Goal: Navigation & Orientation: Go to known website

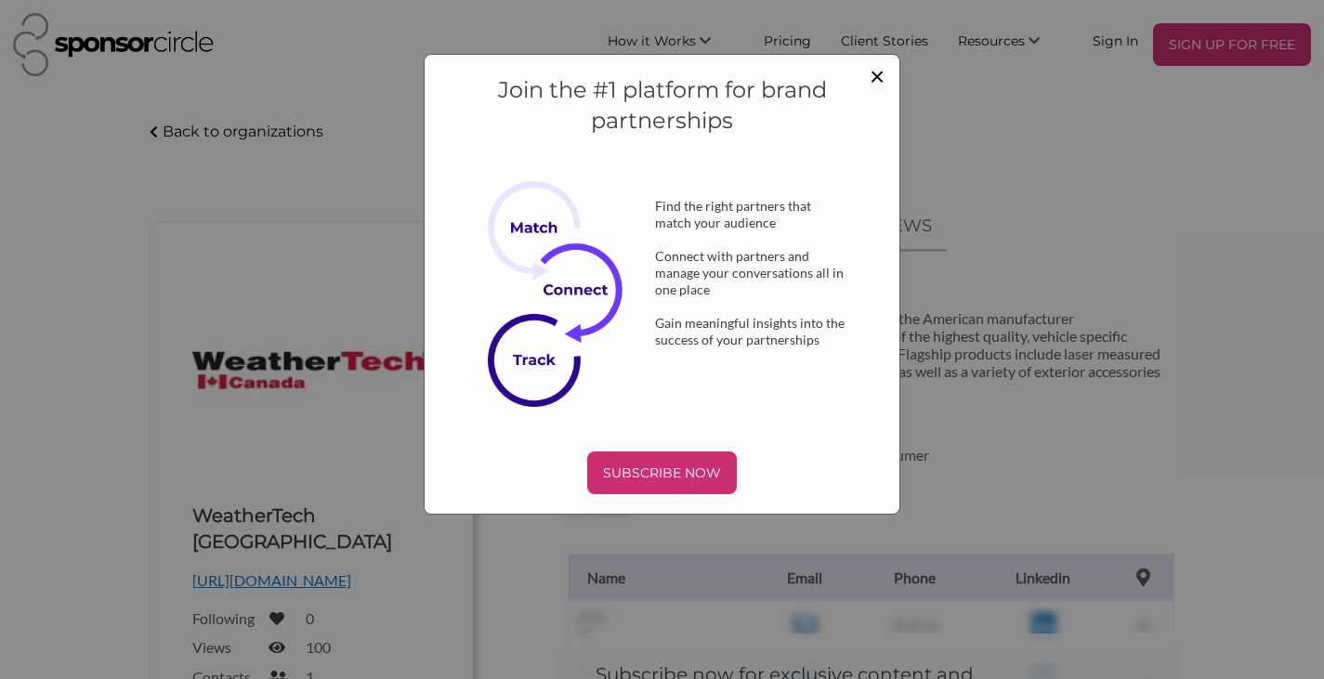
click at [881, 77] on span "×" at bounding box center [876, 75] width 15 height 32
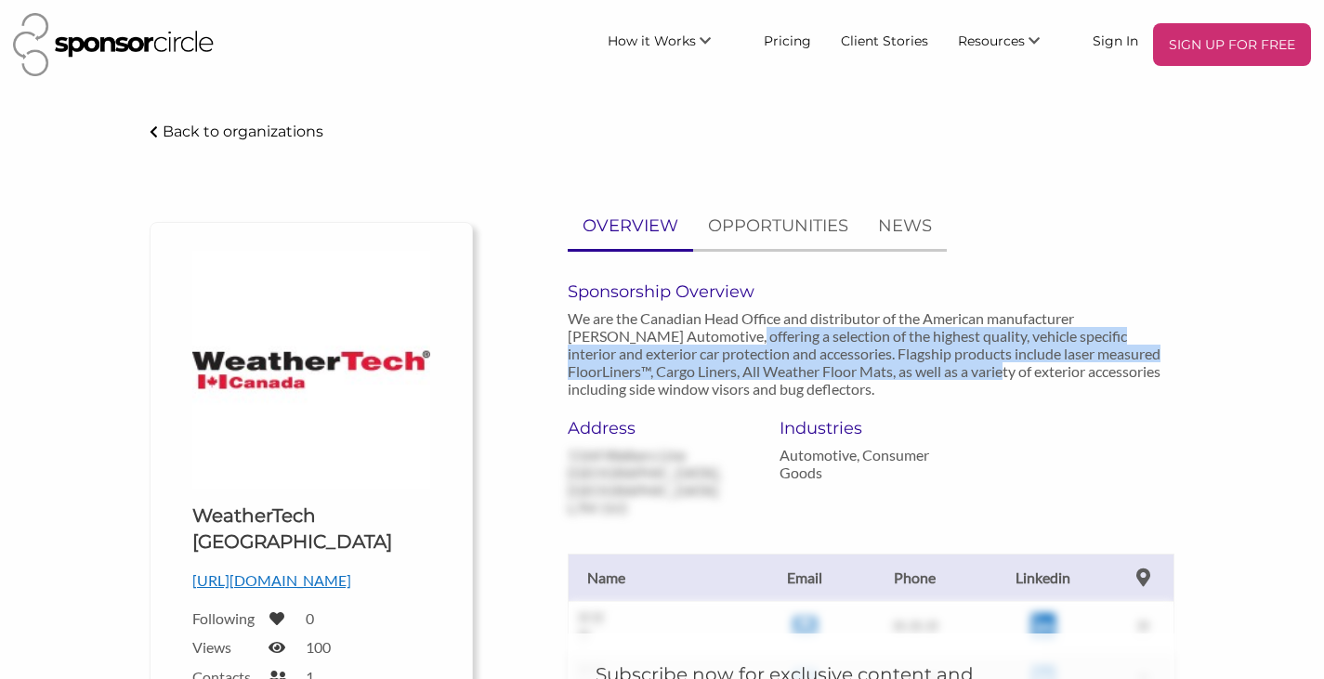
drag, startPoint x: 682, startPoint y: 327, endPoint x: 909, endPoint y: 380, distance: 233.7
click at [909, 379] on p "We are the Canadian Head Office and distributor of the American manufacturer [P…" at bounding box center [871, 353] width 607 height 88
click at [145, 45] on img at bounding box center [113, 44] width 201 height 63
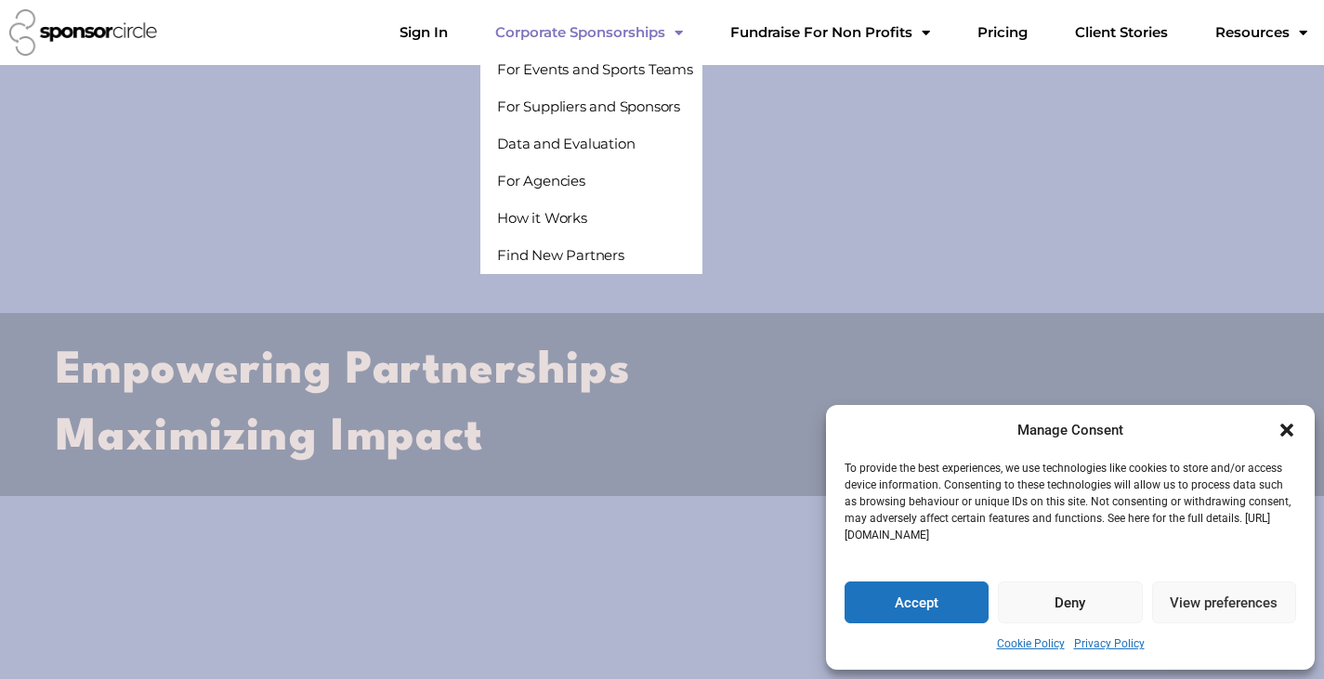
click at [897, 598] on button "Accept" at bounding box center [916, 603] width 144 height 42
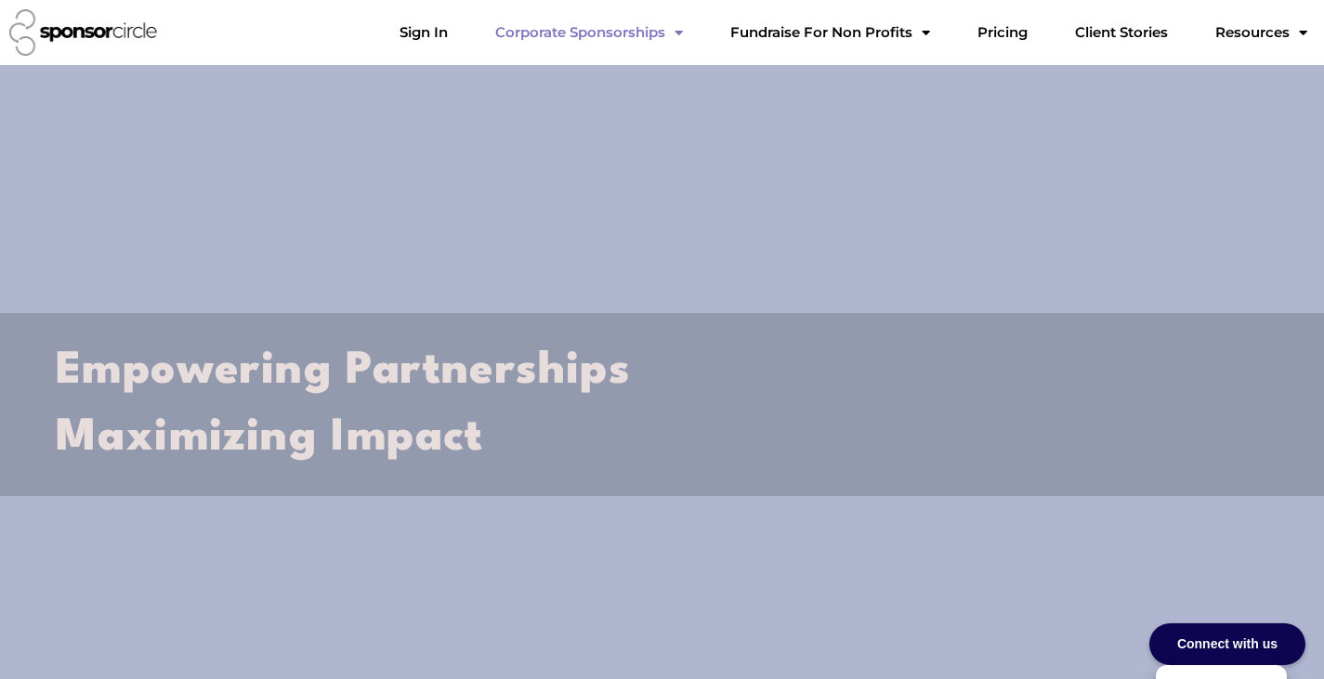
click at [642, 47] on link "Corporate Sponsorships" at bounding box center [588, 32] width 217 height 37
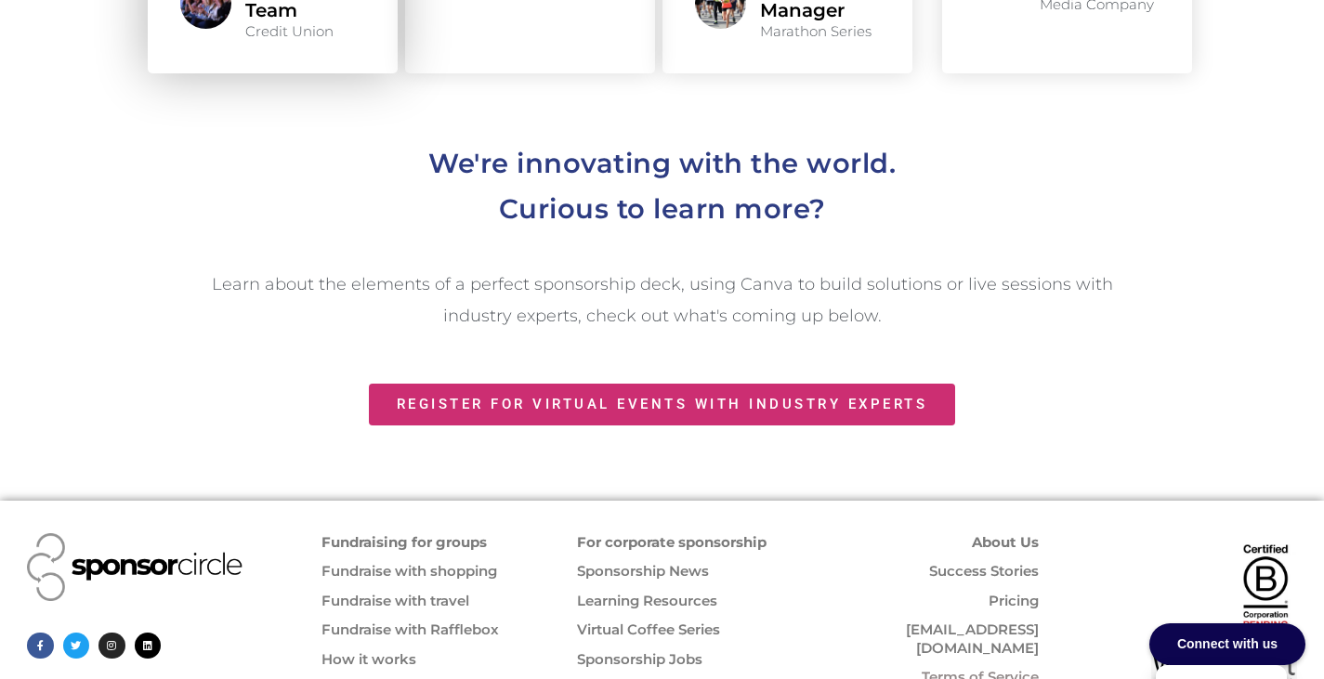
scroll to position [2151, 0]
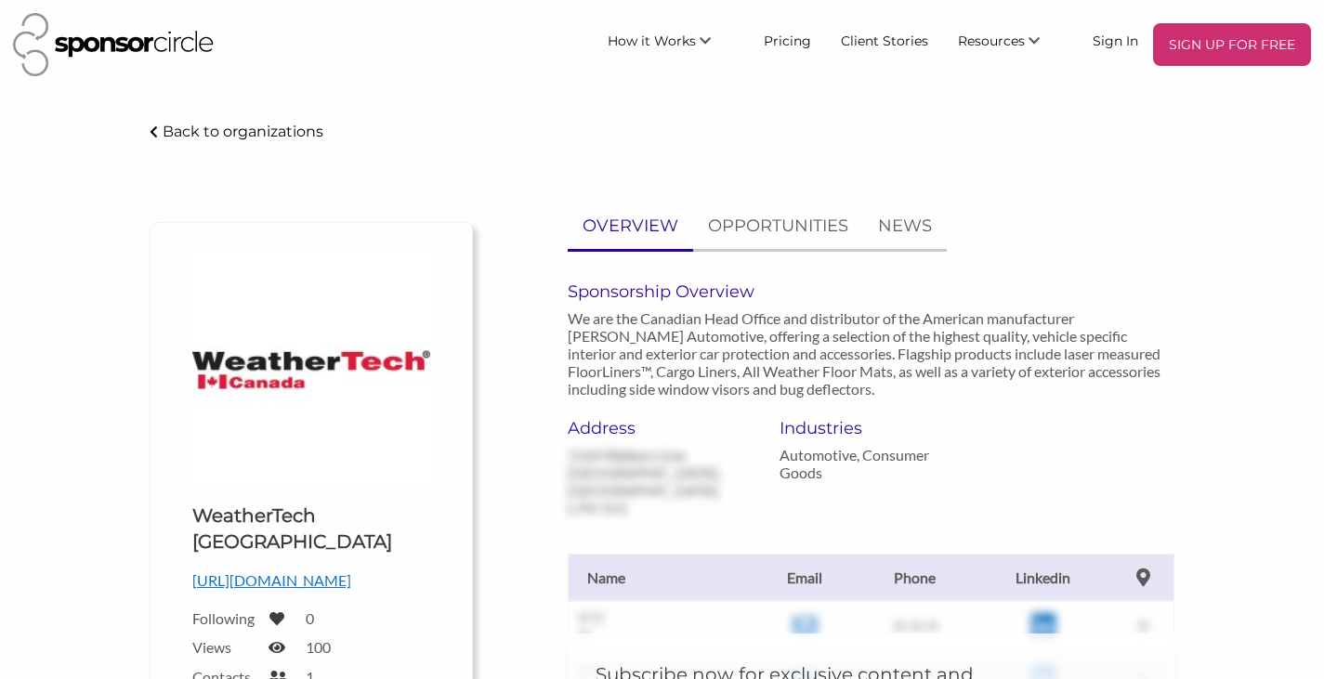
click at [299, 569] on p "[URL][DOMAIN_NAME]" at bounding box center [311, 581] width 238 height 24
